Goal: Find contact information: Find contact information

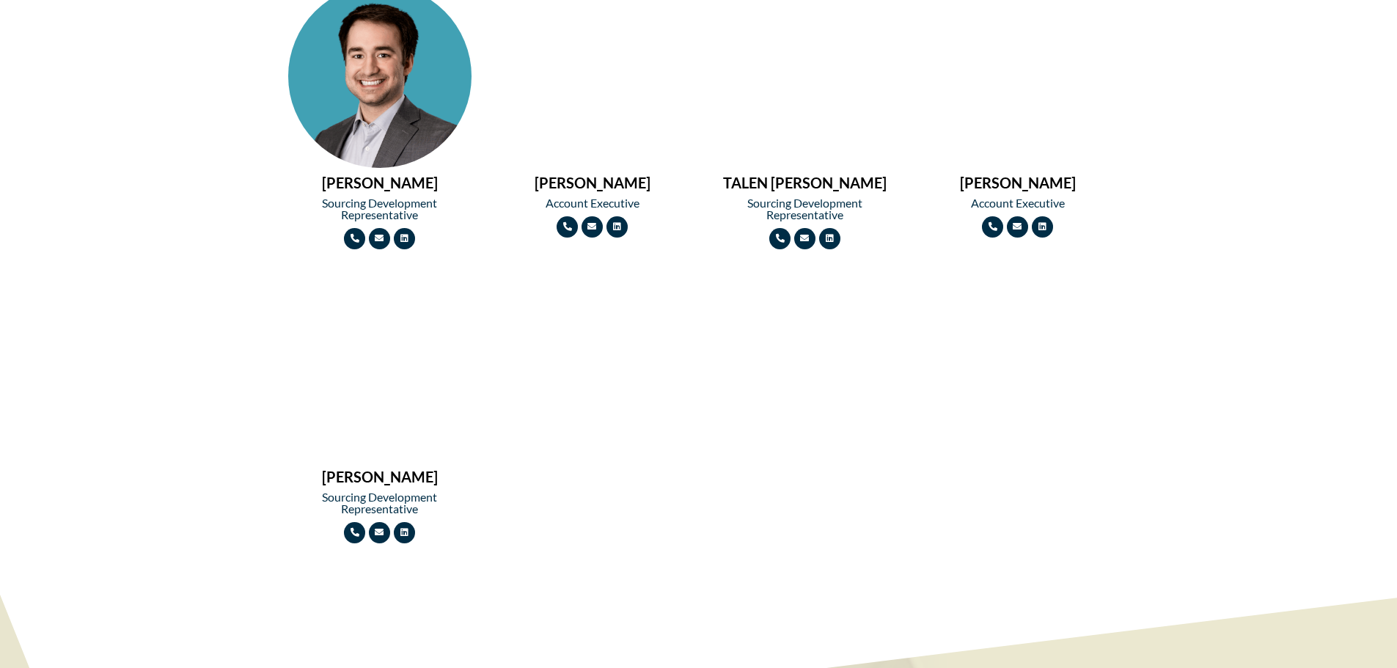
scroll to position [1907, 0]
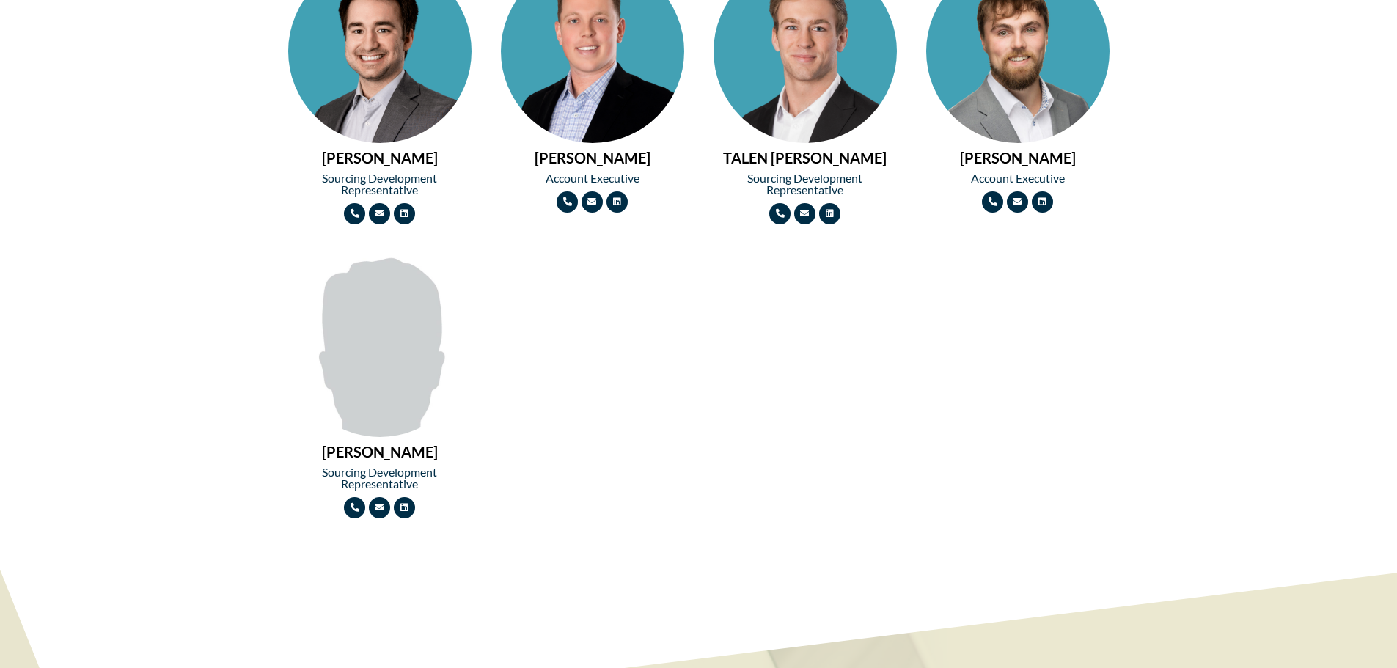
click at [332, 346] on img at bounding box center [379, 345] width 183 height 183
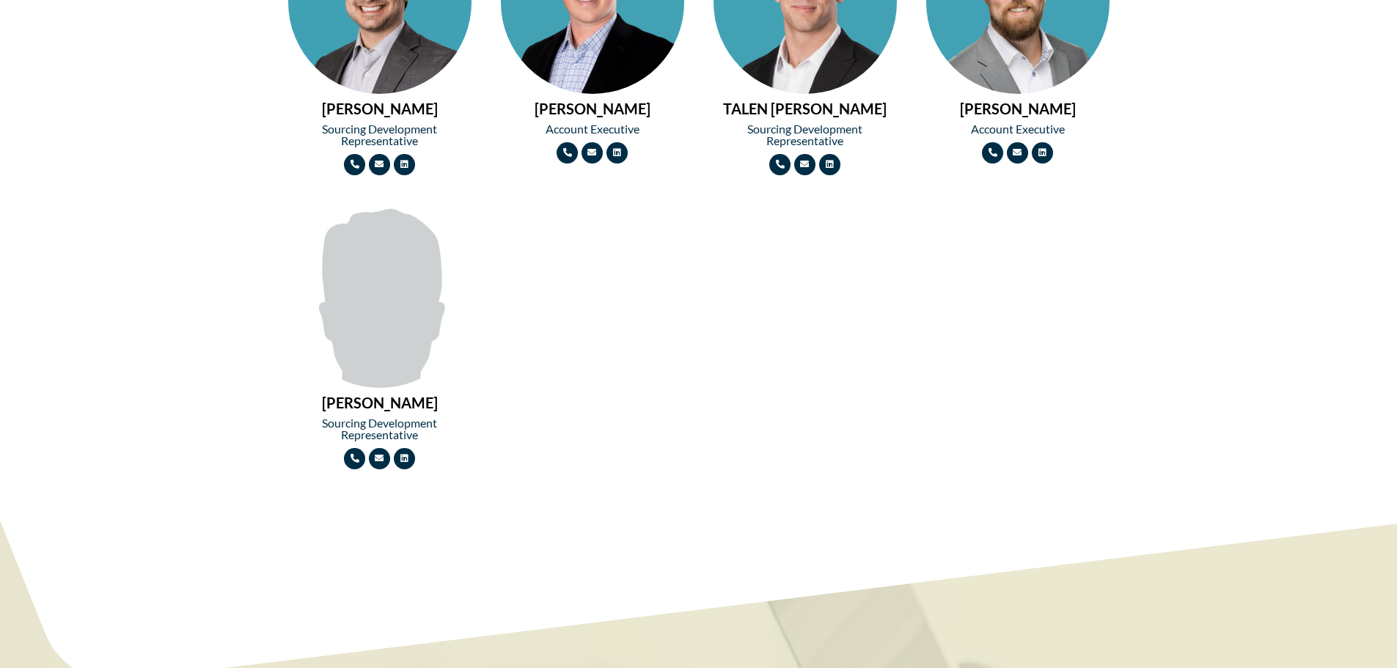
scroll to position [1981, 0]
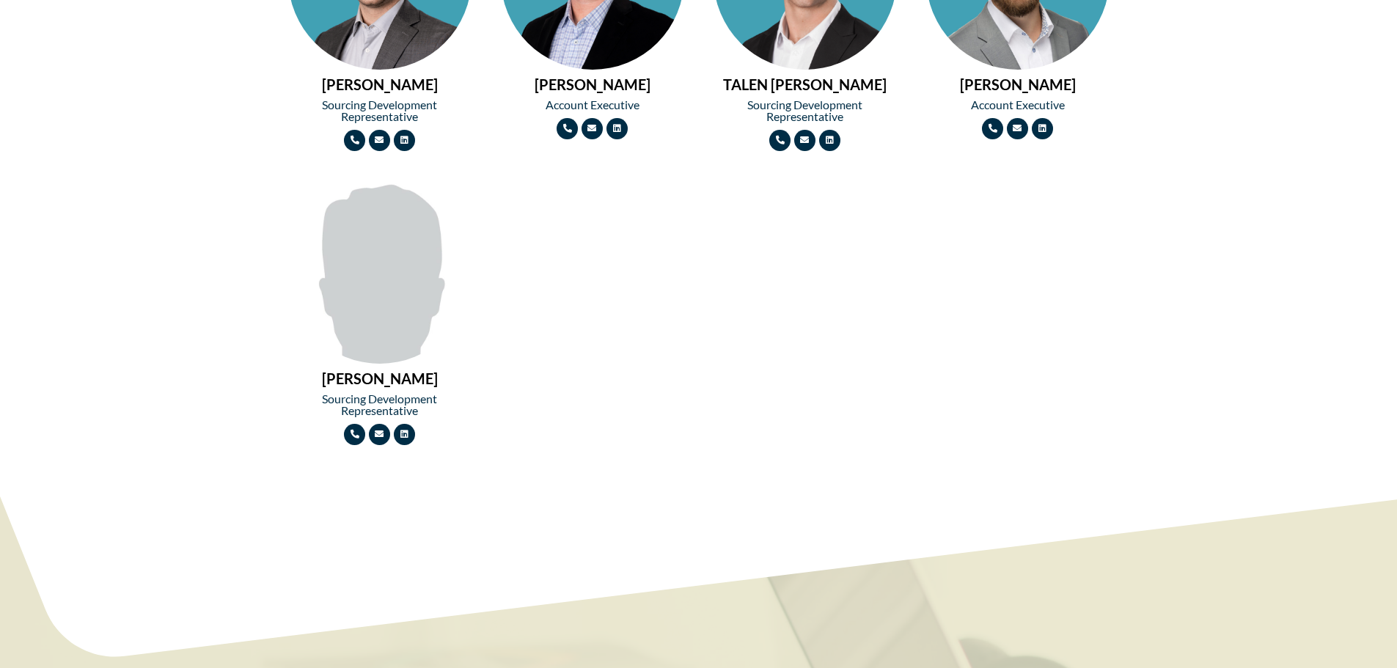
click at [350, 293] on img at bounding box center [379, 271] width 183 height 183
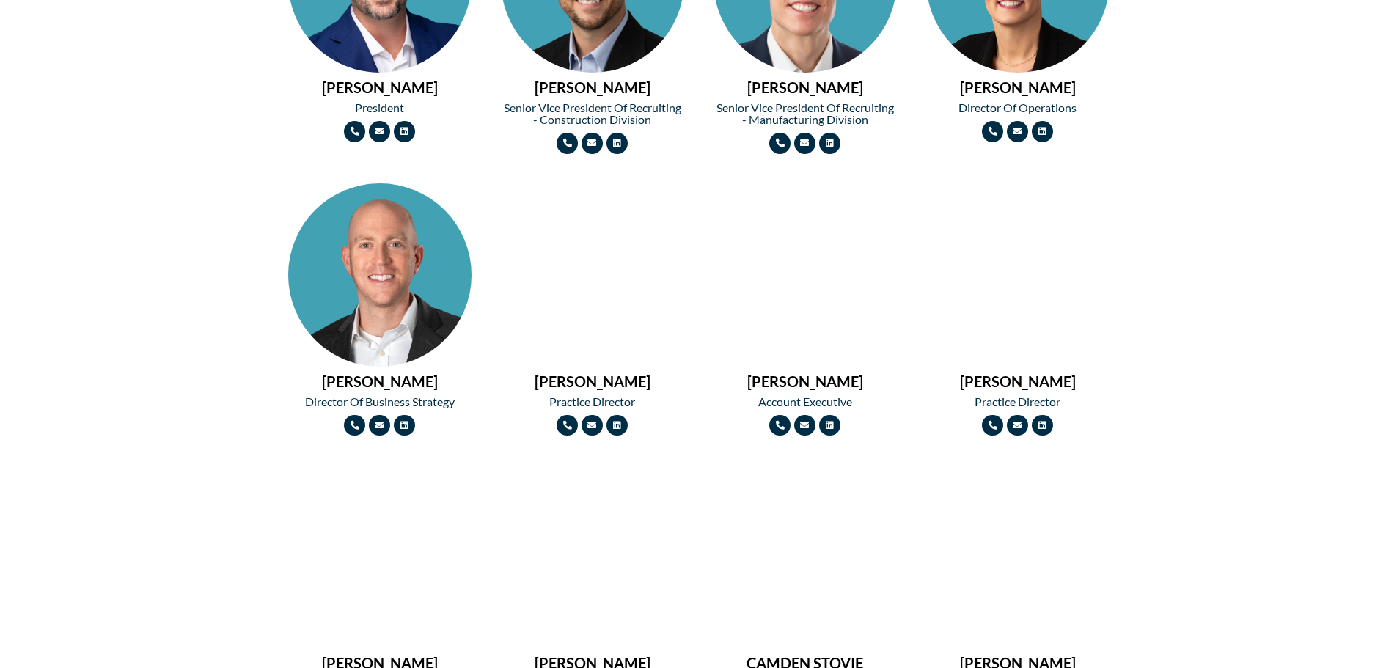
scroll to position [734, 0]
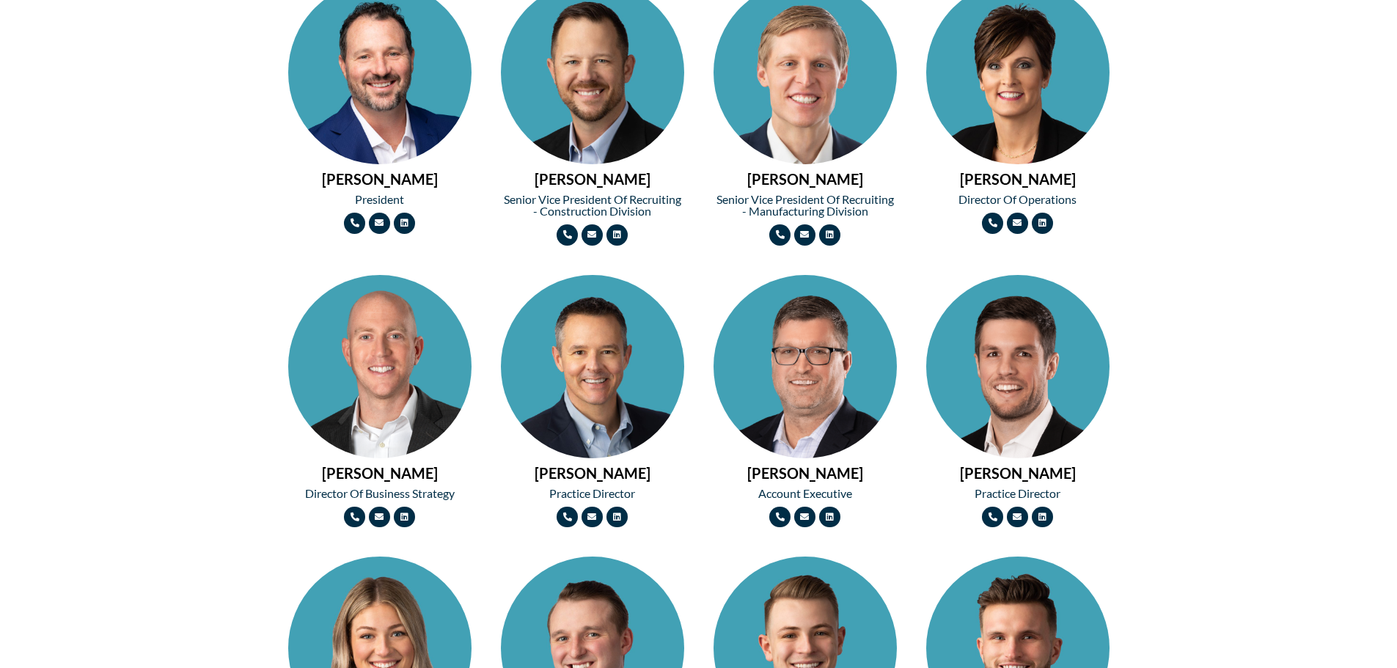
click at [707, 273] on div "NATE NOLTE Account Executive Phone-alt Envelope Linkedin" at bounding box center [805, 402] width 198 height 268
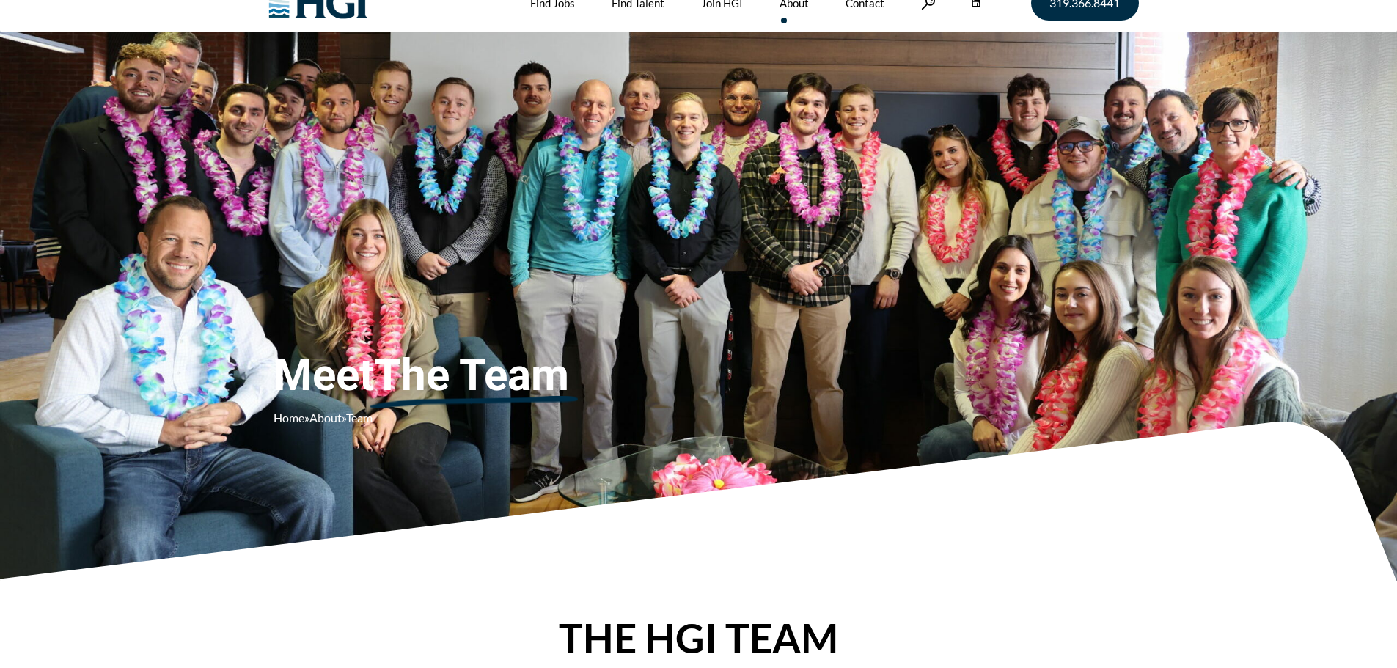
scroll to position [0, 0]
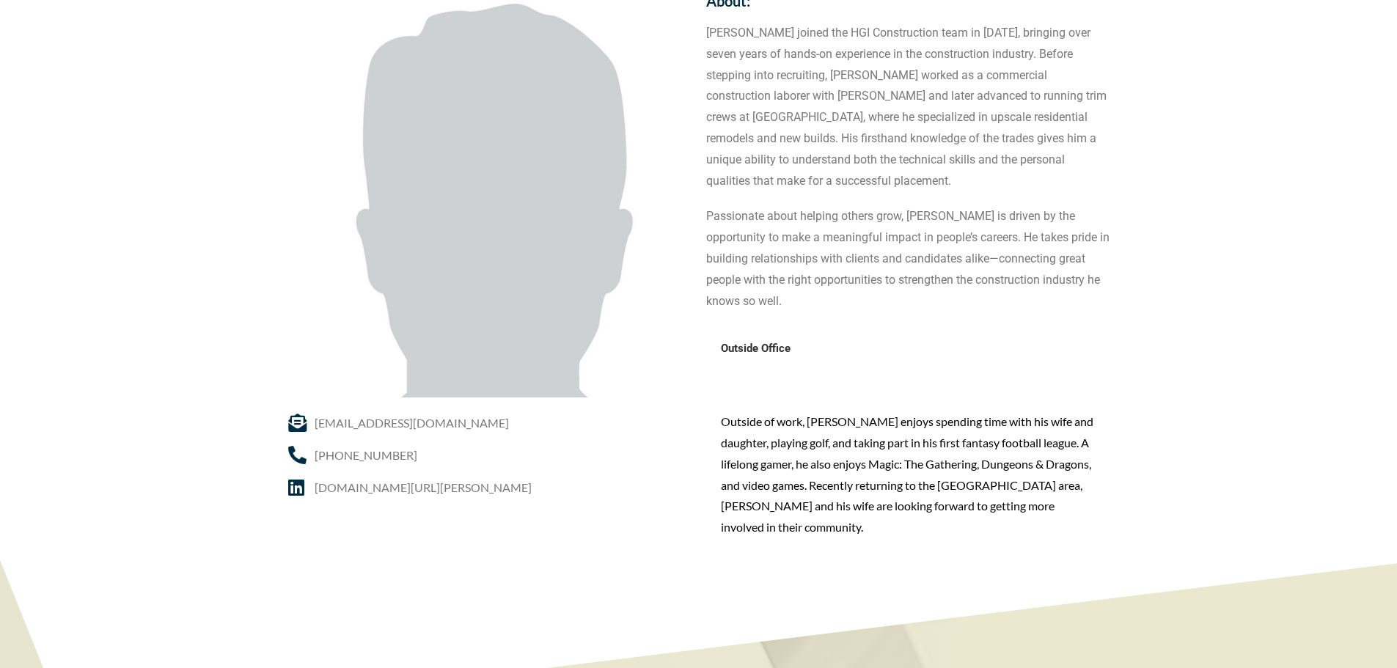
scroll to position [220, 0]
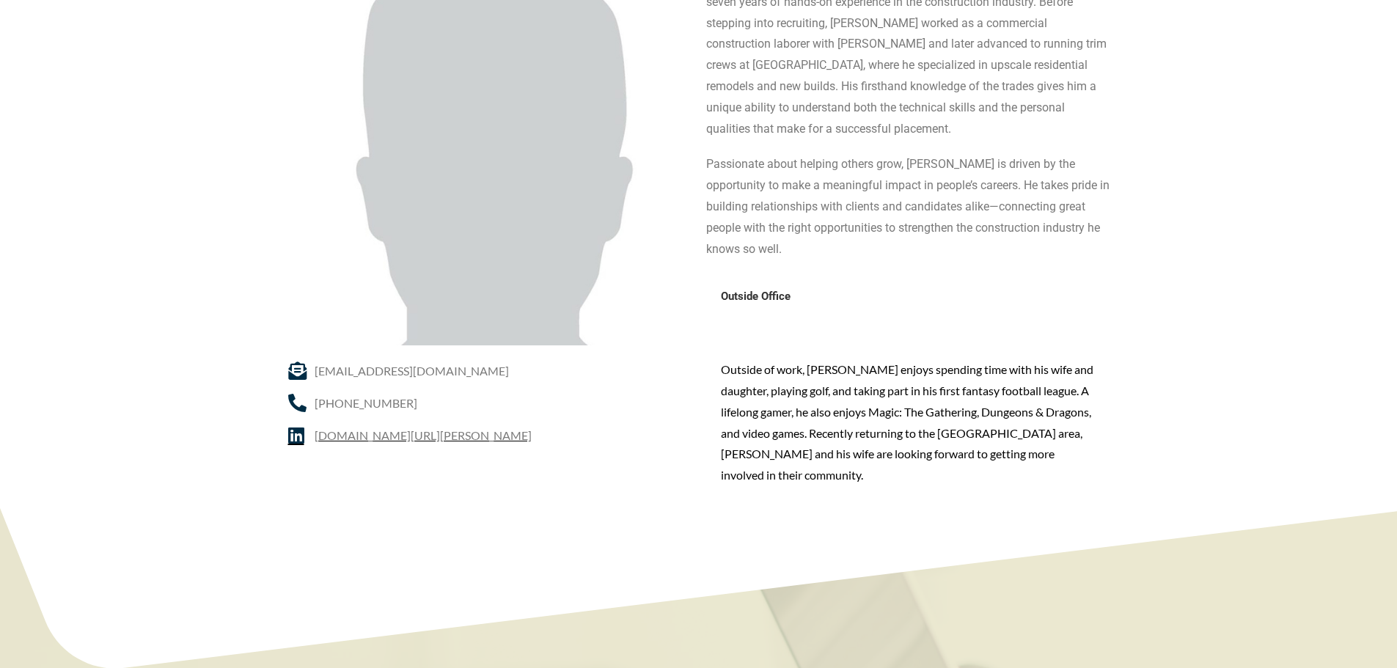
click at [354, 436] on span "[DOMAIN_NAME][URL][PERSON_NAME]" at bounding box center [421, 435] width 221 height 21
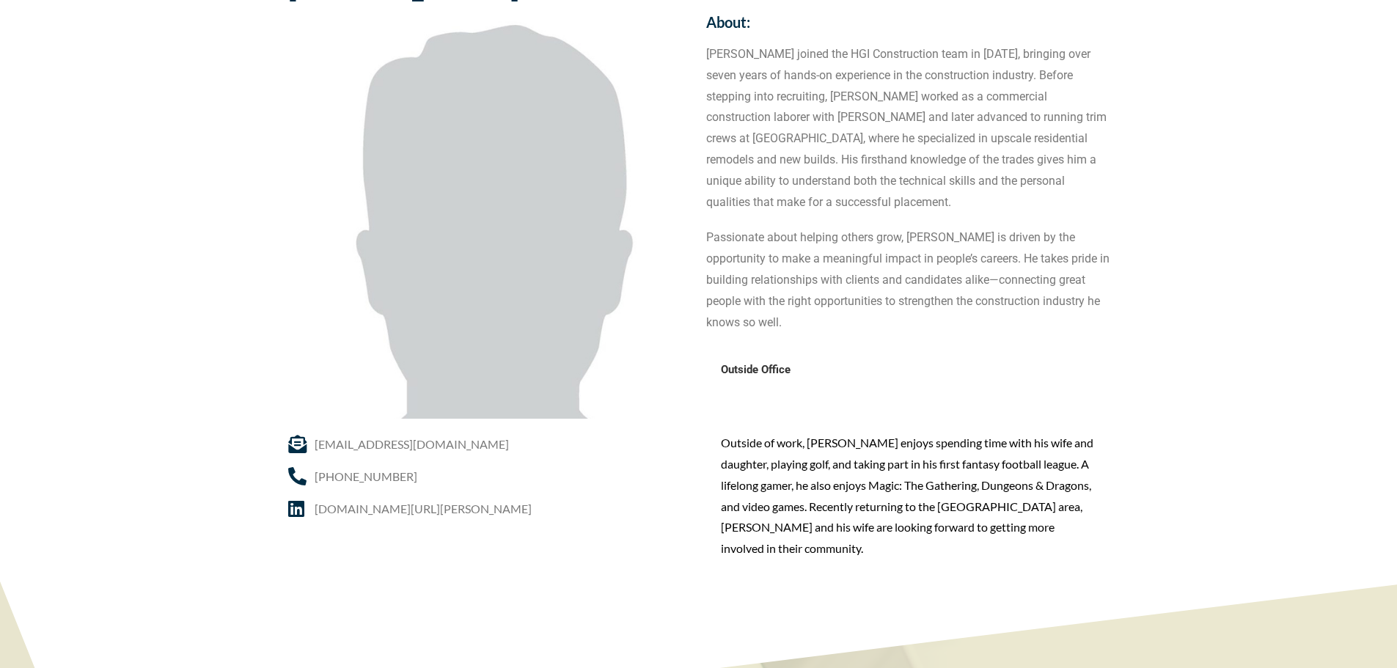
scroll to position [73, 0]
